Goal: Complete application form

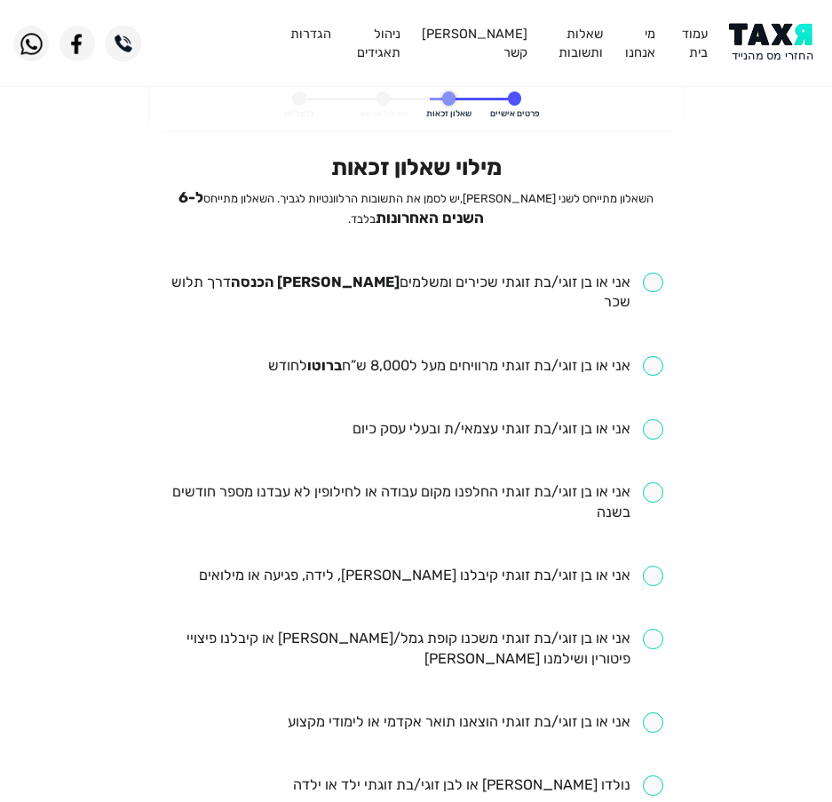
click at [641, 284] on input "checkbox" at bounding box center [416, 293] width 495 height 41
checkbox input "true"
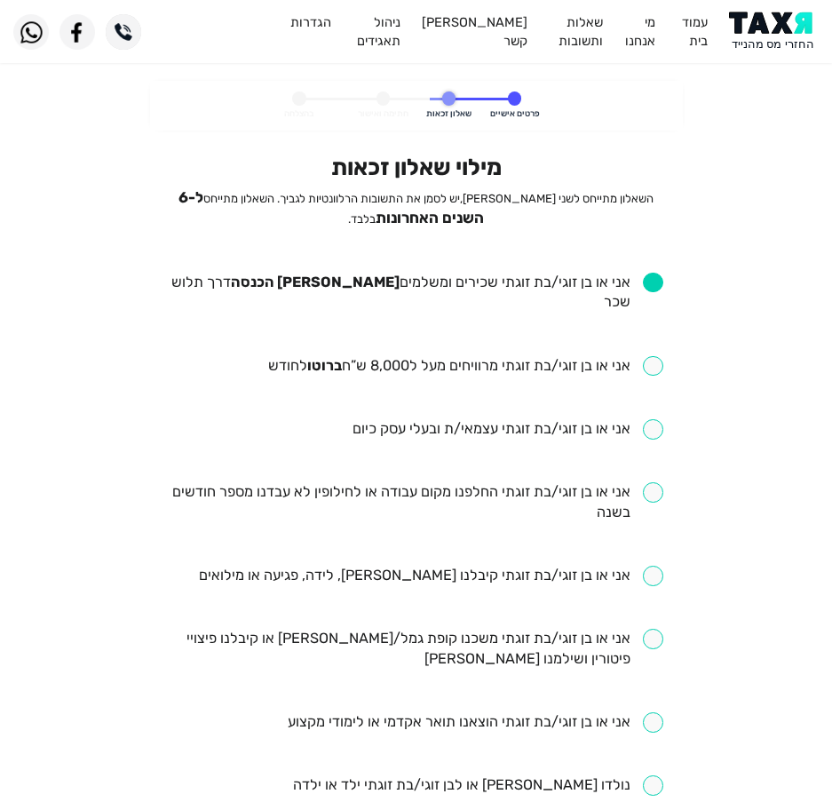
scroll to position [89, 0]
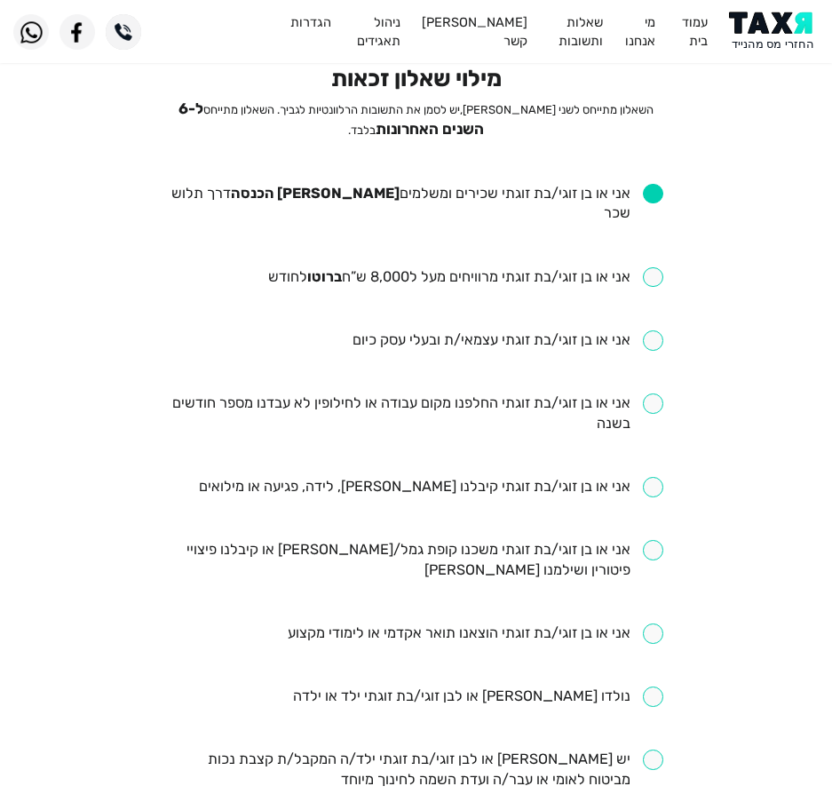
click at [474, 267] on input "checkbox" at bounding box center [465, 277] width 395 height 20
checkbox input "true"
click at [466, 393] on input "checkbox" at bounding box center [416, 413] width 495 height 41
checkbox input "true"
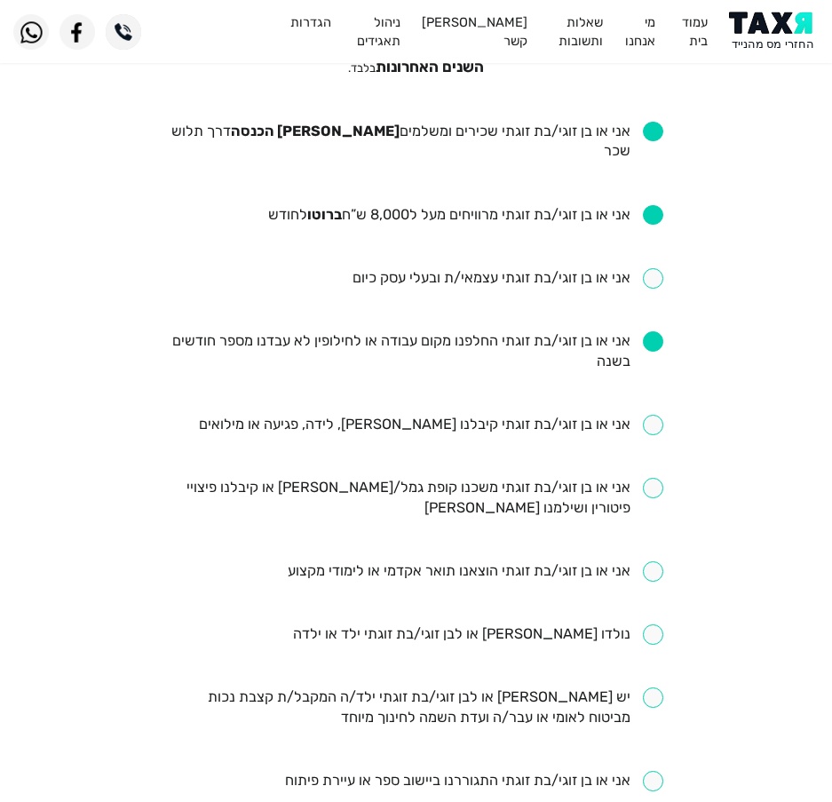
scroll to position [178, 0]
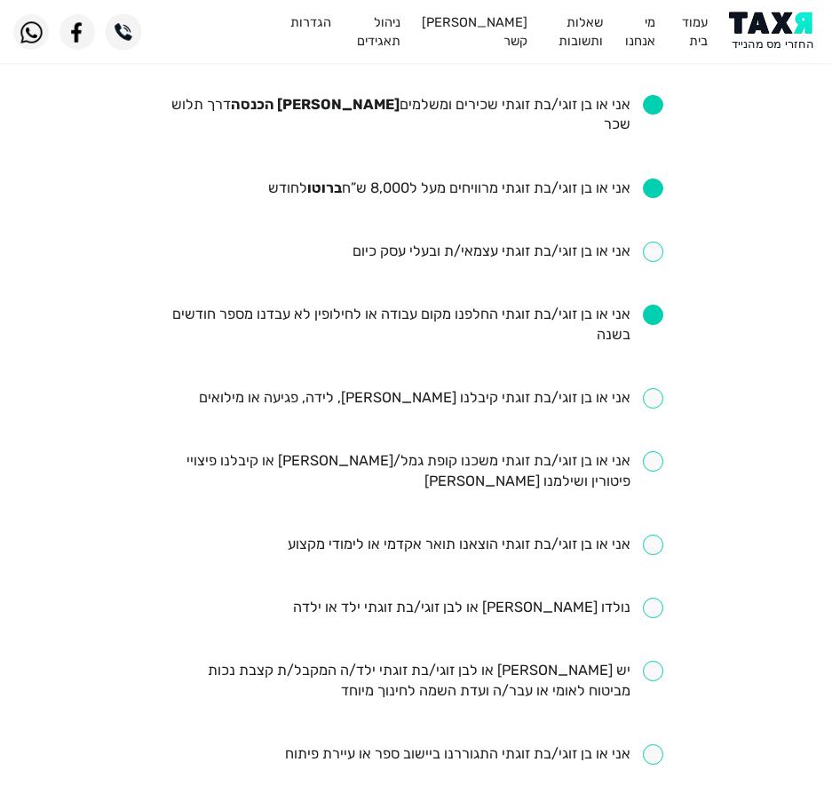
click at [465, 388] on input "checkbox" at bounding box center [431, 398] width 464 height 20
checkbox input "true"
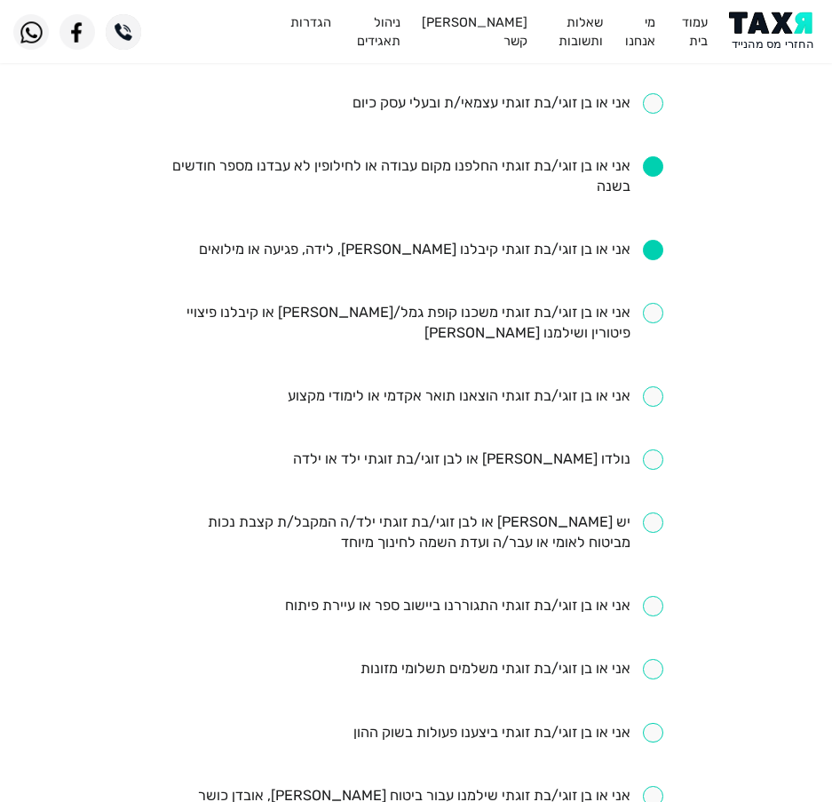
scroll to position [355, 0]
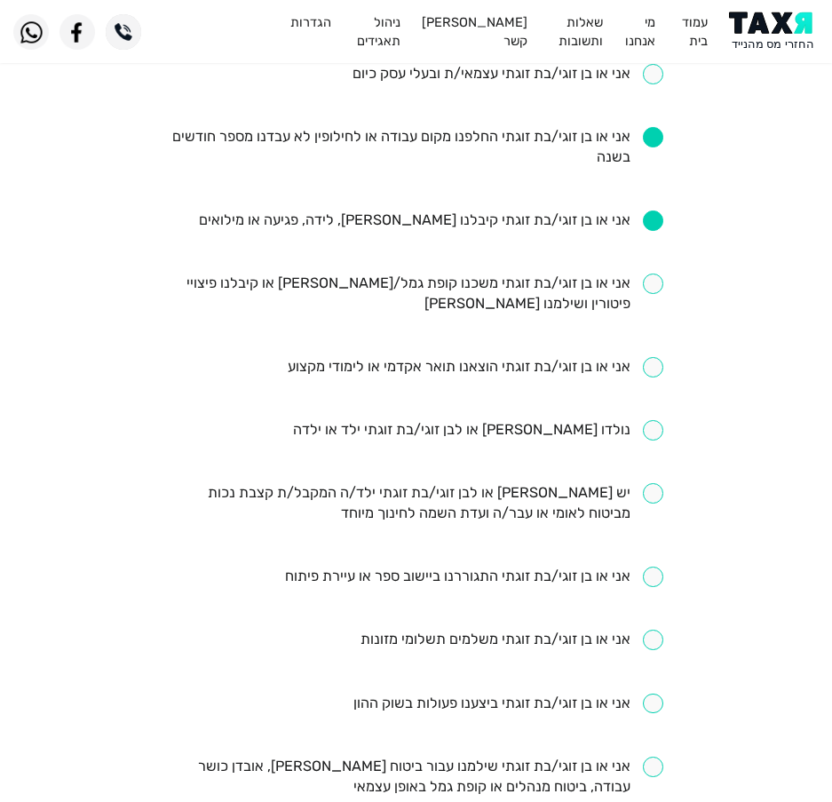
click at [535, 420] on input "checkbox" at bounding box center [478, 430] width 370 height 20
checkbox input "true"
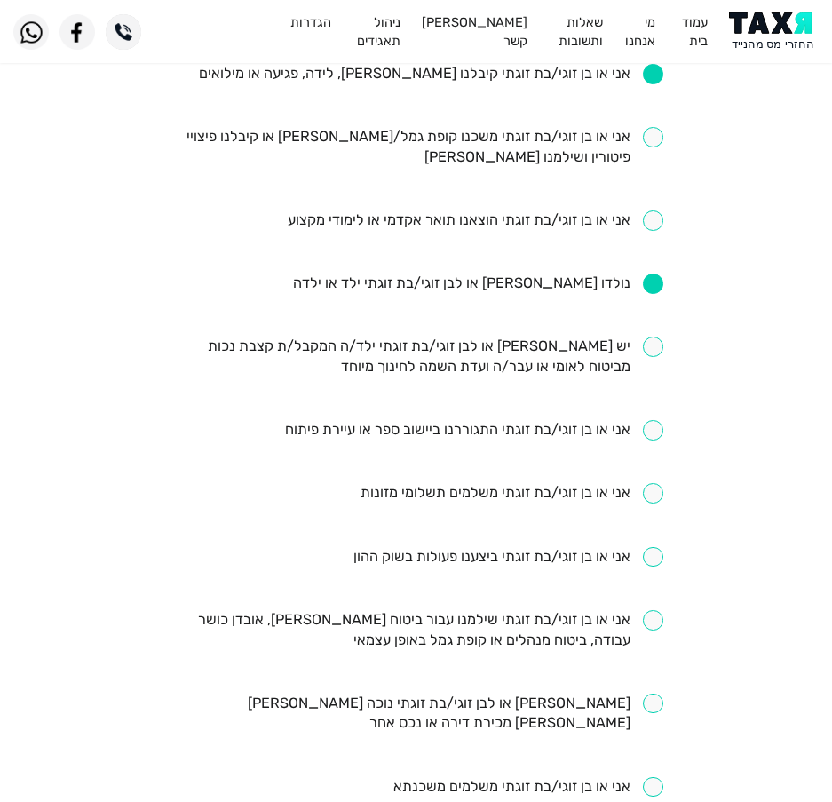
scroll to position [533, 0]
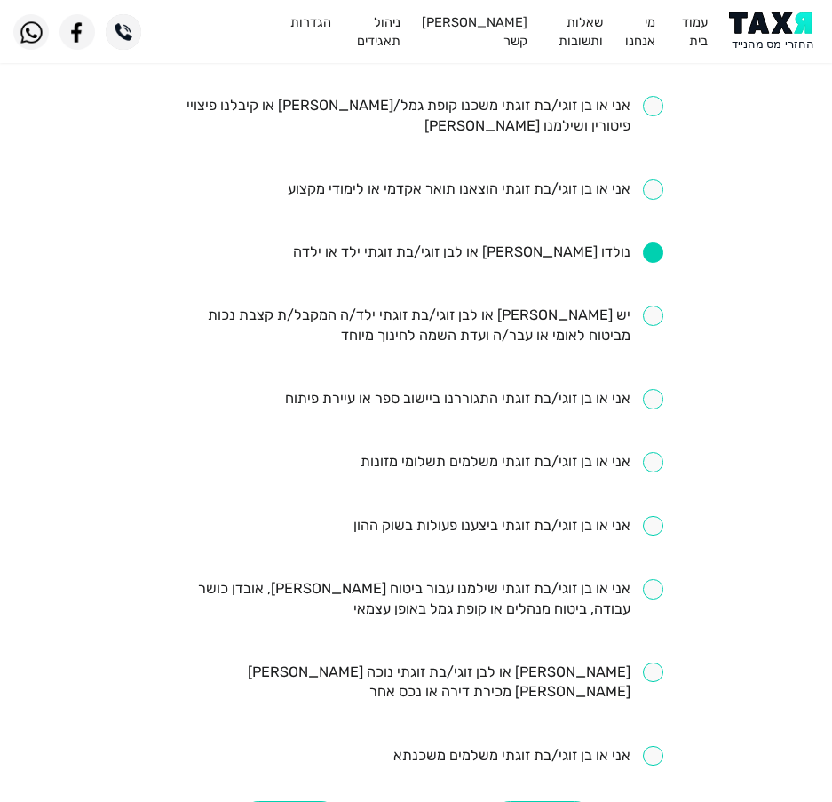
click at [495, 746] on input "checkbox" at bounding box center [528, 756] width 270 height 20
checkbox input "true"
click at [512, 596] on input "checkbox" at bounding box center [416, 599] width 495 height 41
checkbox input "true"
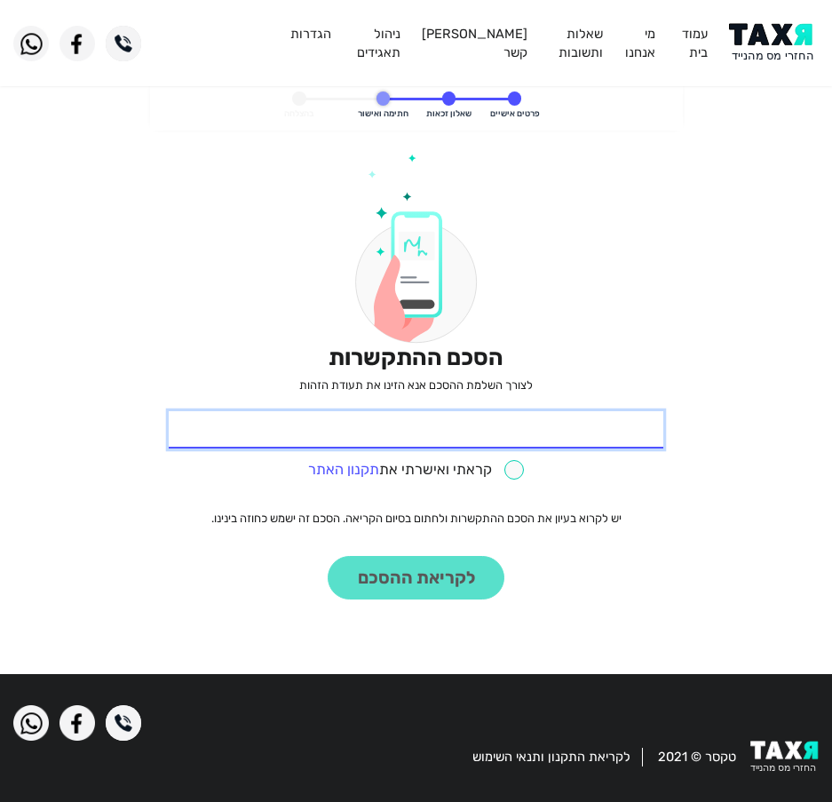
click at [573, 413] on input "* תעודת זהות" at bounding box center [416, 429] width 495 height 37
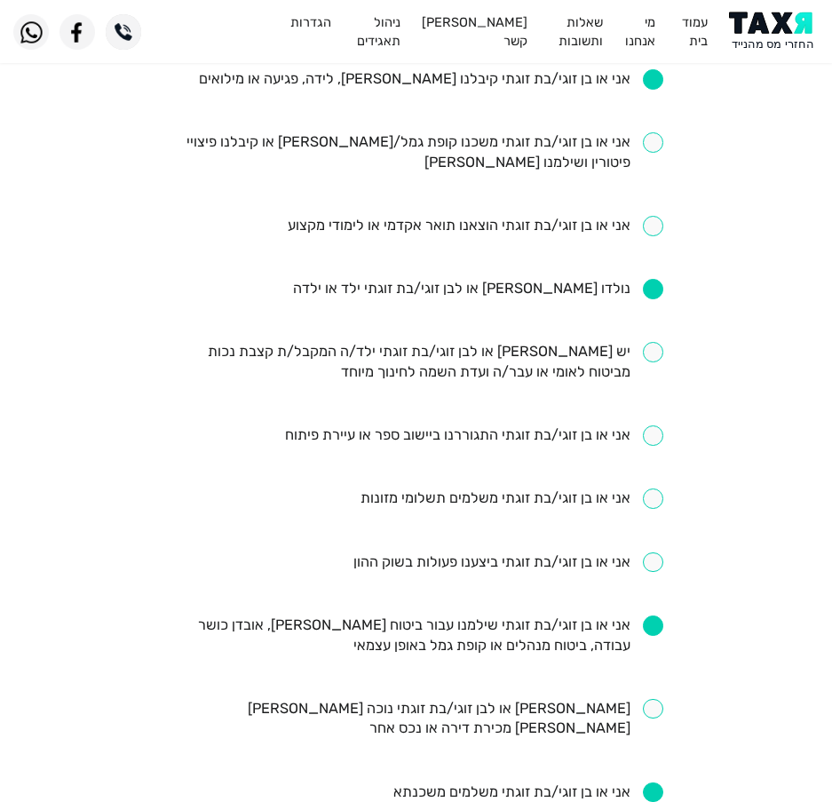
scroll to position [533, 0]
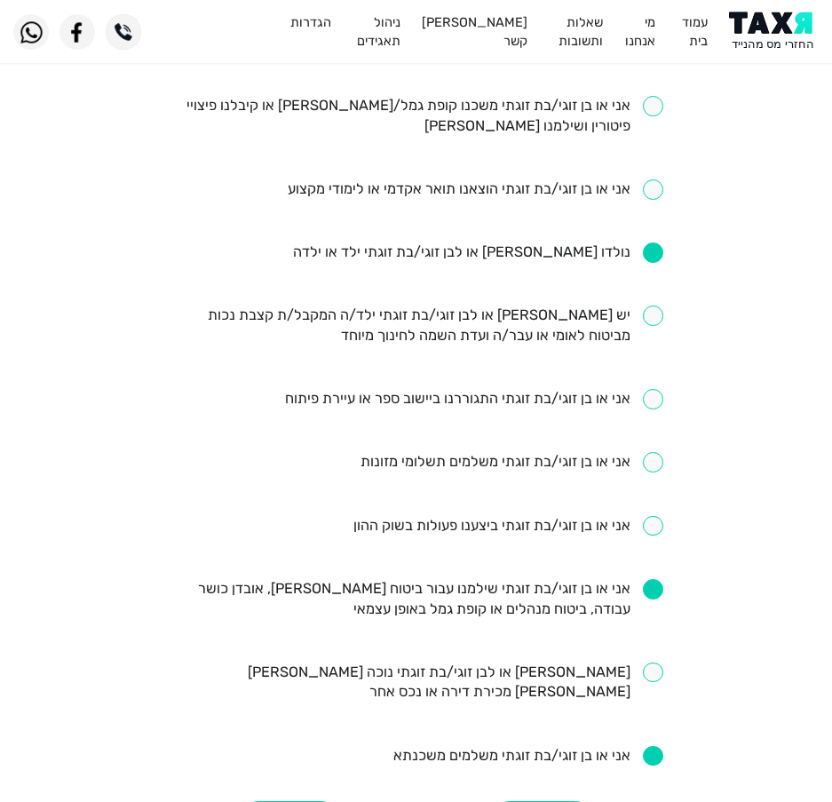
click at [458, 452] on input "checkbox" at bounding box center [512, 462] width 303 height 20
checkbox input "true"
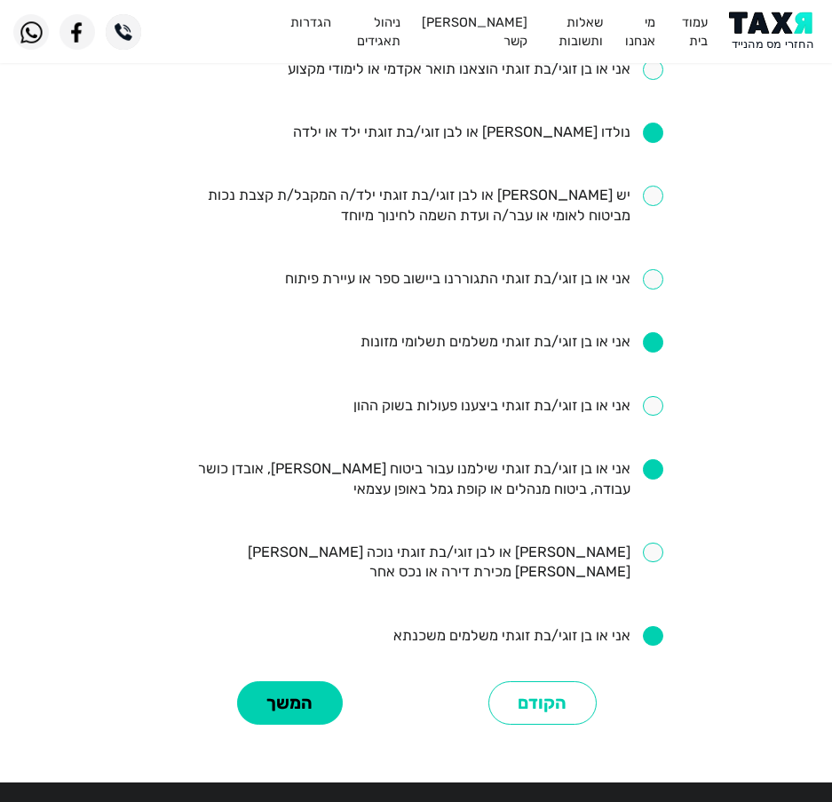
scroll to position [622, 0]
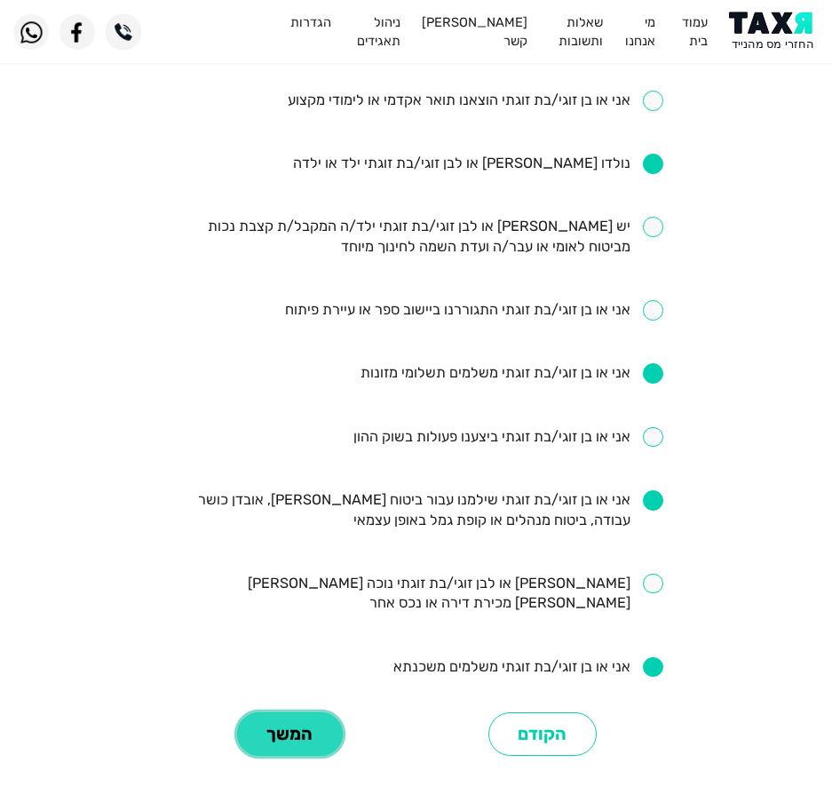
click at [284, 712] on button "המשך" at bounding box center [290, 734] width 106 height 44
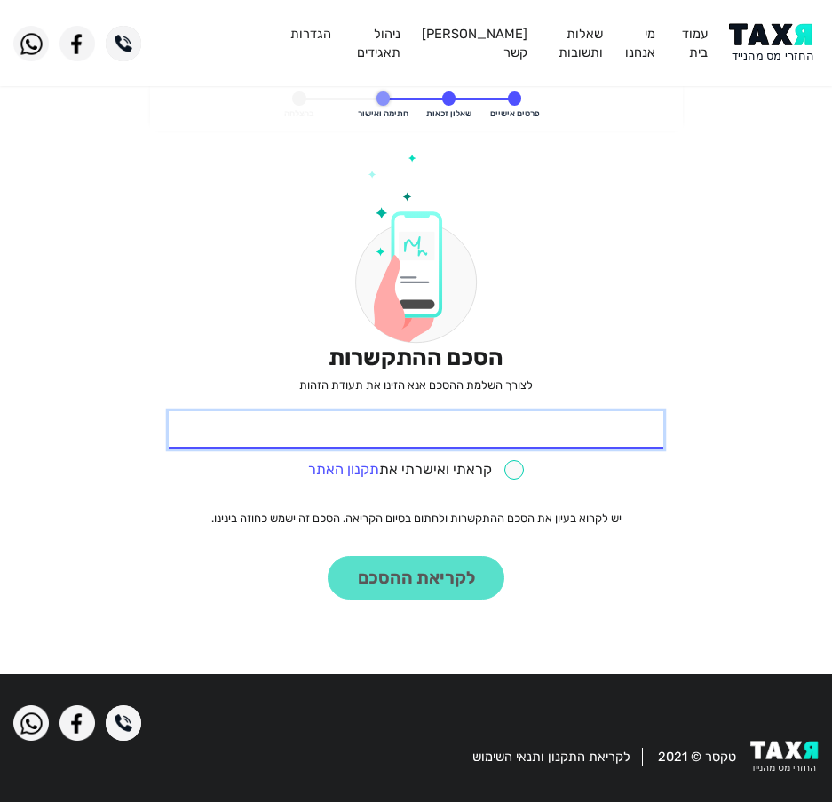
click at [571, 430] on input "* תעודת זהות" at bounding box center [416, 429] width 495 height 37
type input "310836739"
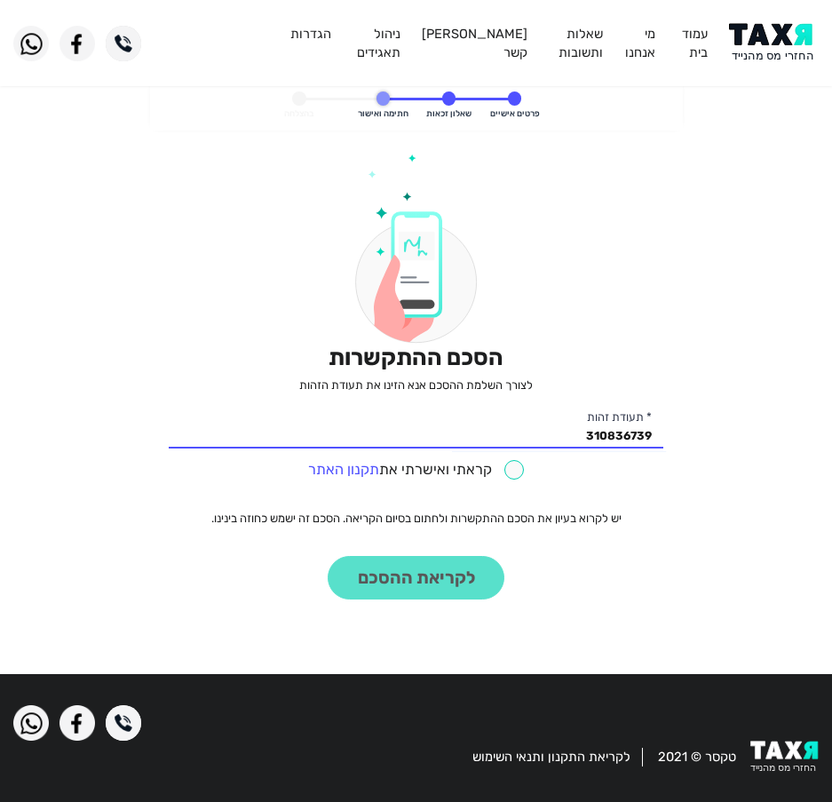
click at [469, 478] on input "checkbox" at bounding box center [416, 470] width 217 height 20
checkbox input "true"
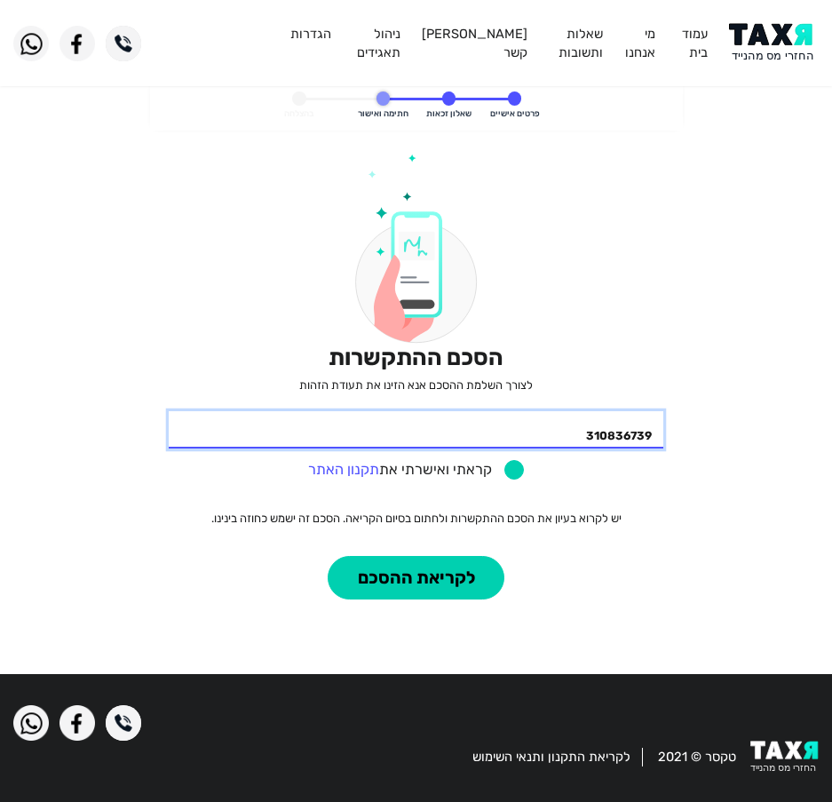
click at [566, 432] on input "310836739" at bounding box center [416, 429] width 495 height 37
type input "305759433"
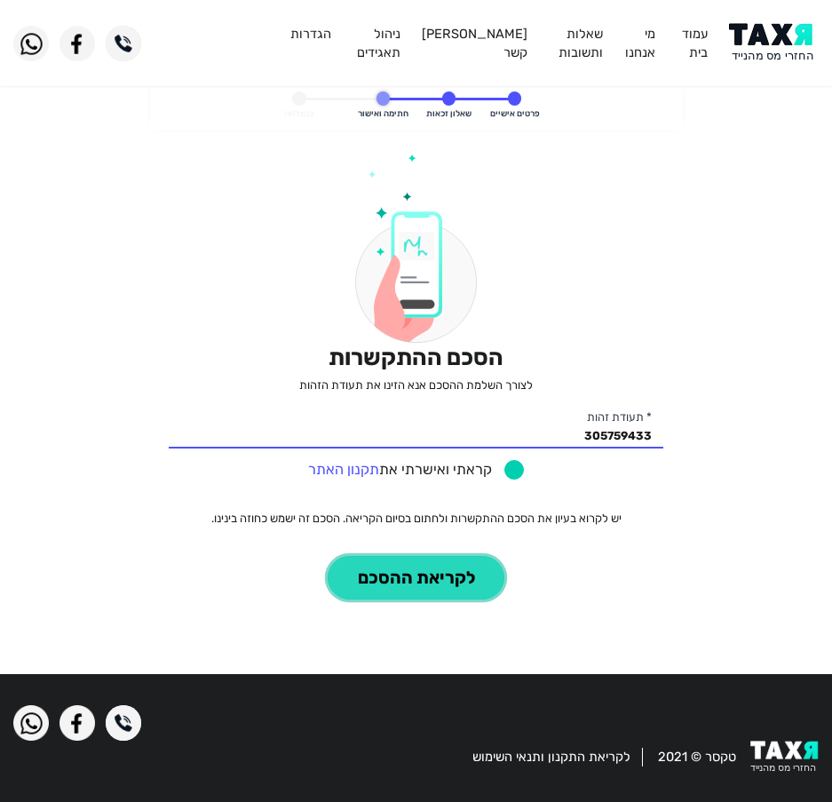
click at [449, 572] on button "לקריאת ההסכם" at bounding box center [416, 578] width 177 height 44
